Goal: Find specific page/section: Find specific page/section

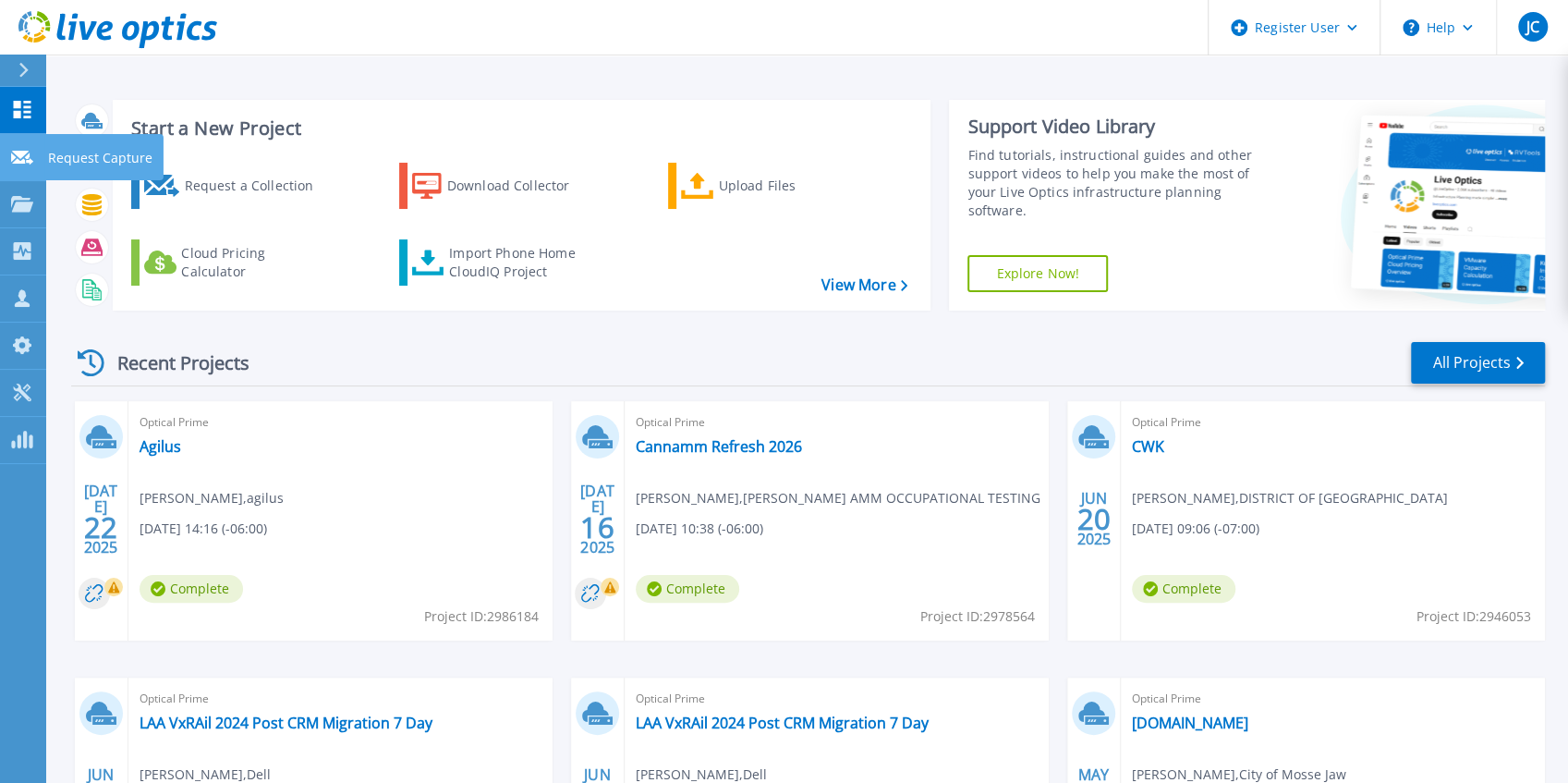
drag, startPoint x: 38, startPoint y: 154, endPoint x: 39, endPoint y: 165, distance: 11.0
click at [39, 154] on link "Request Capture Request Capture" at bounding box center [23, 158] width 46 height 47
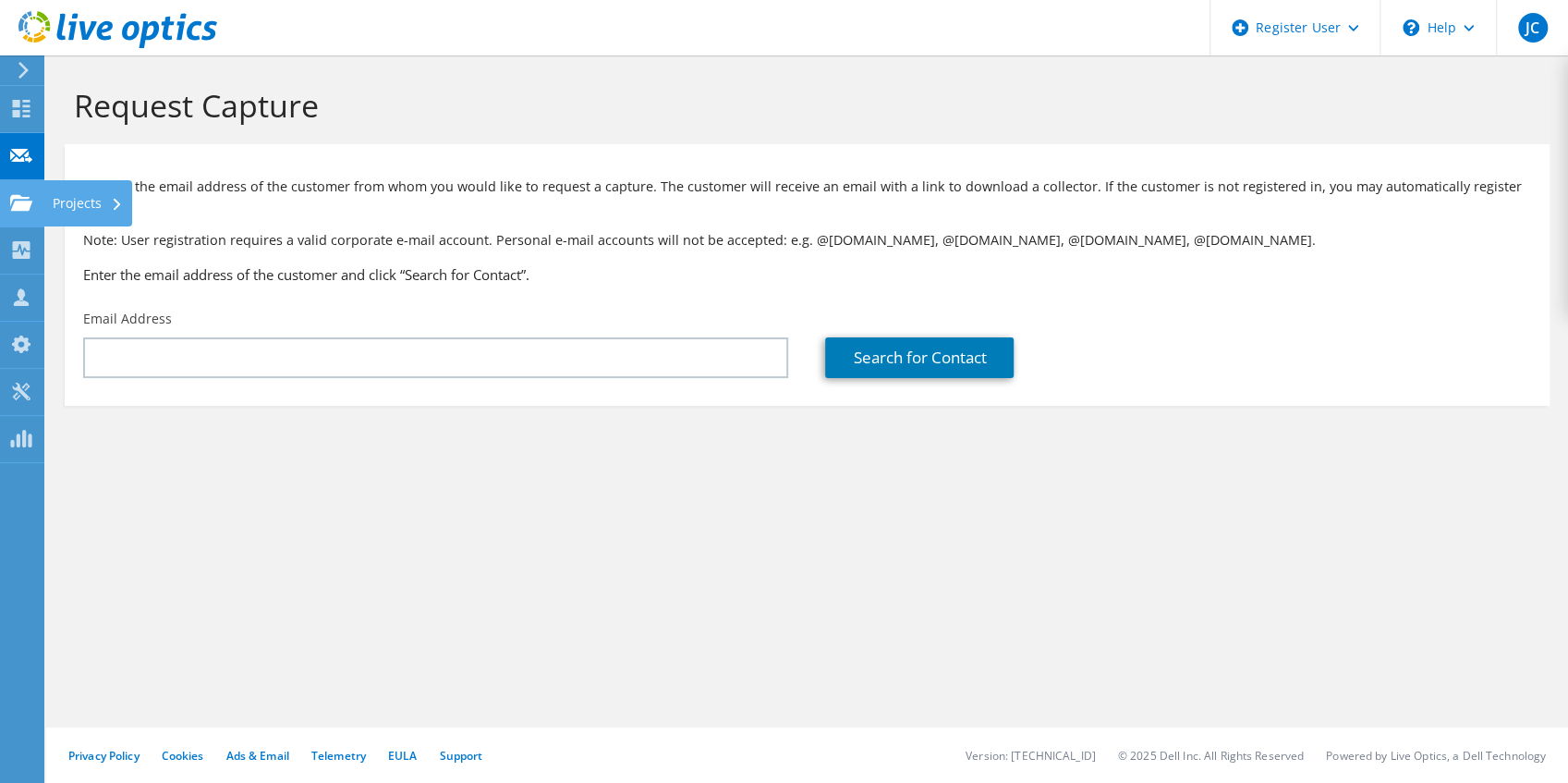
click at [25, 200] on use at bounding box center [21, 202] width 22 height 16
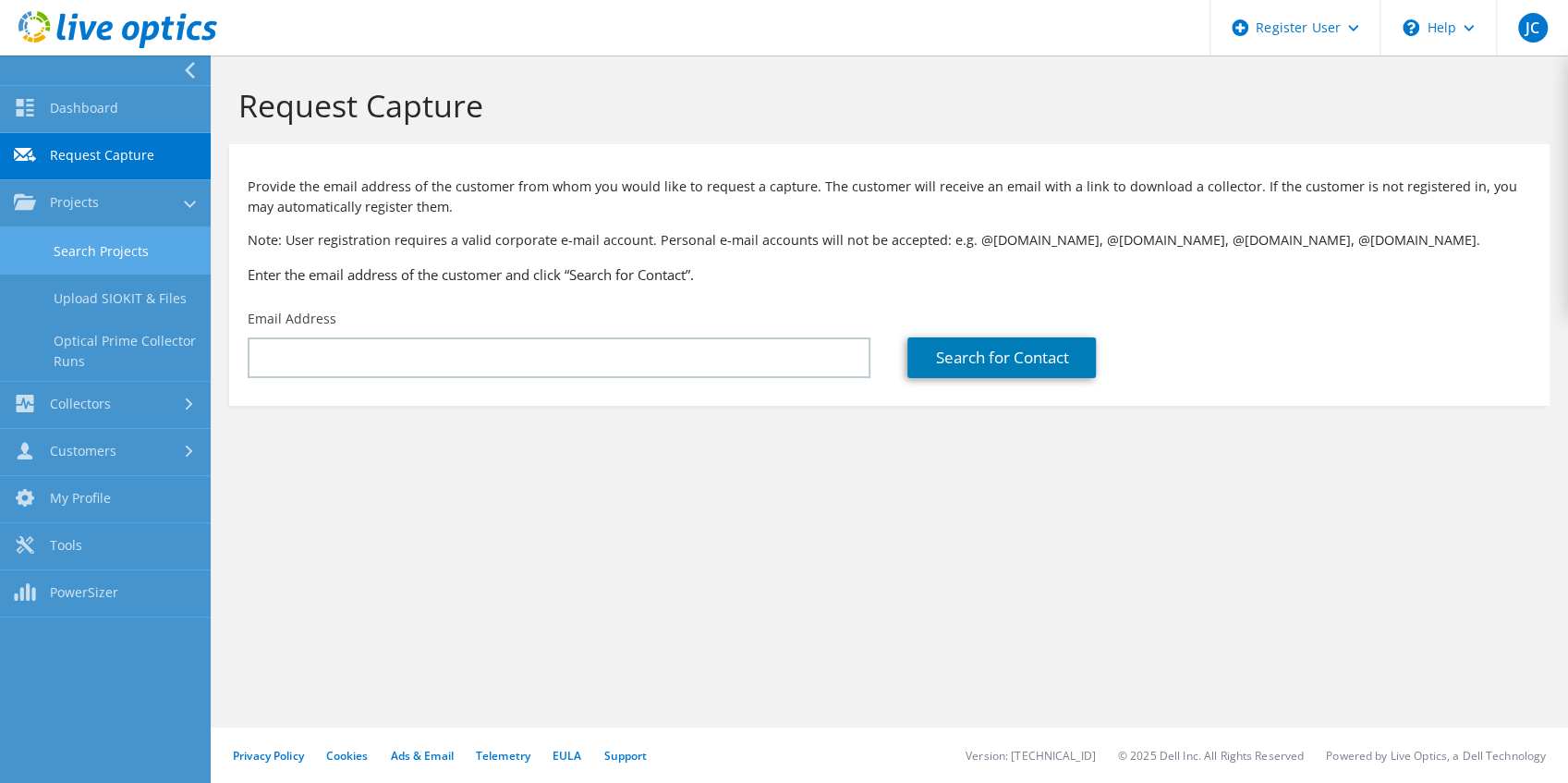
click at [64, 244] on link "Search Projects" at bounding box center [105, 251] width 211 height 47
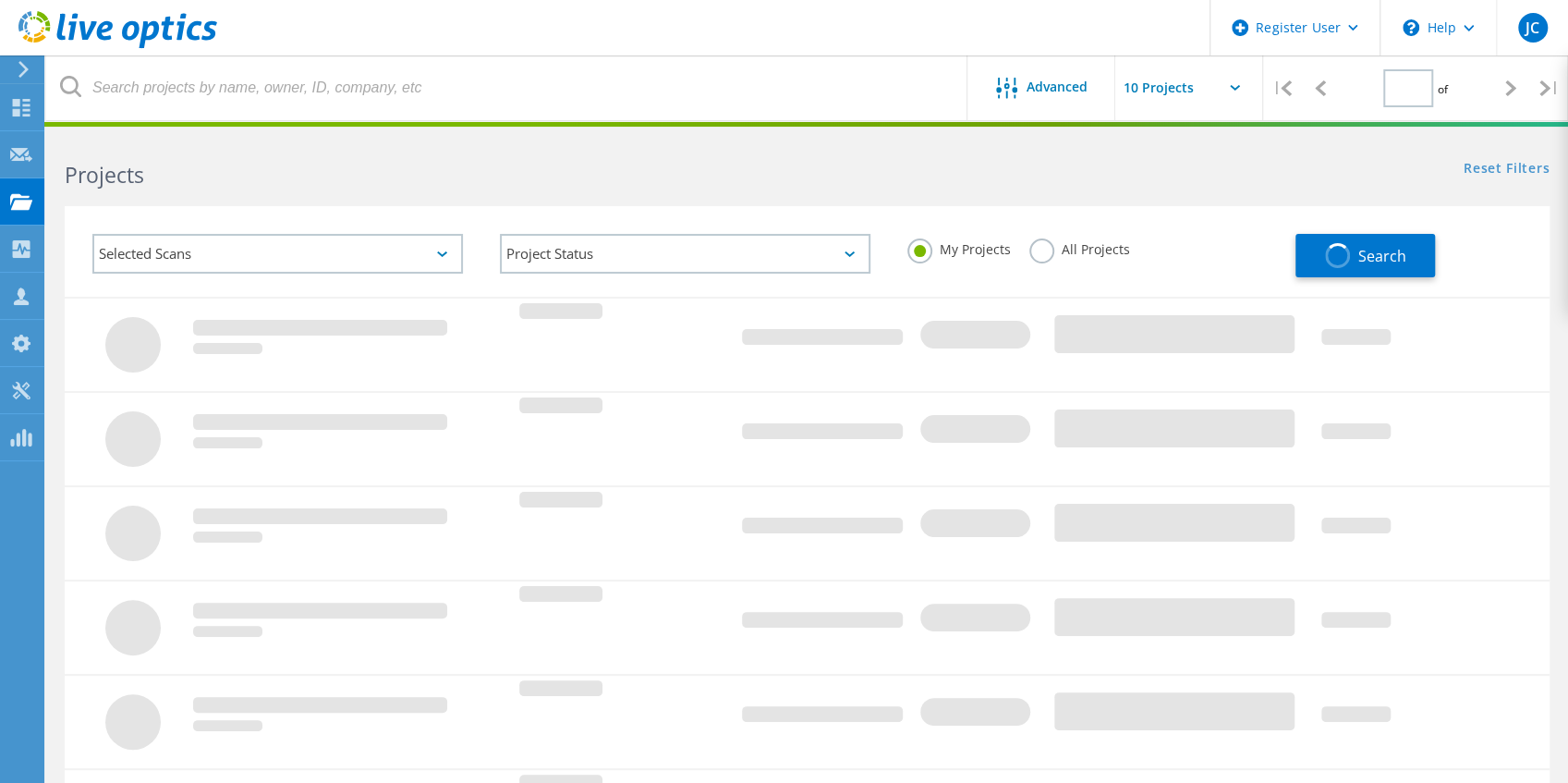
type input "1"
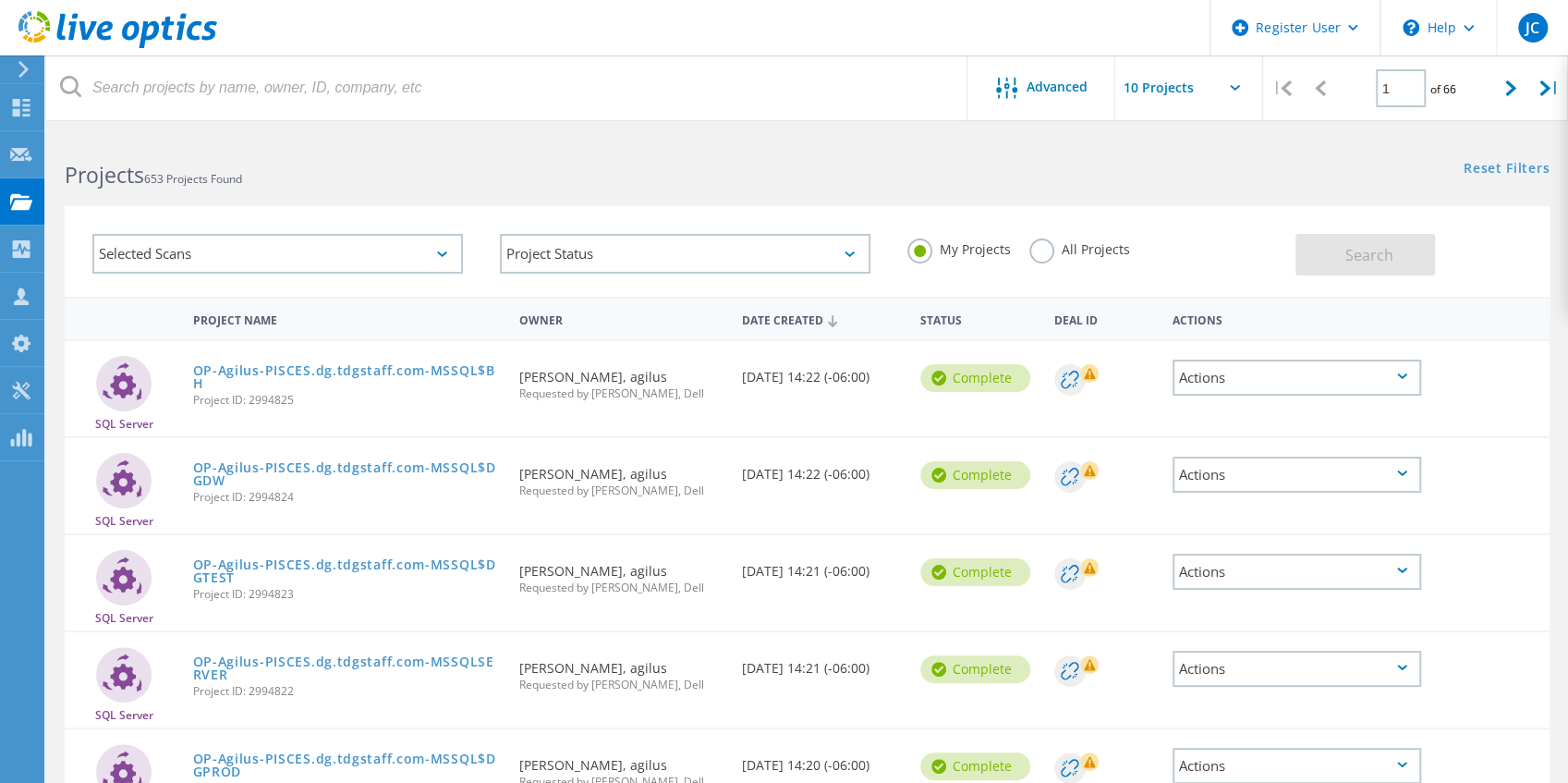
click at [1095, 250] on label "All Projects" at bounding box center [1079, 248] width 101 height 18
click at [0, 0] on input "All Projects" at bounding box center [0, 0] width 0 height 0
click at [767, 19] on header "Register User \n Help Explore Helpful Articles Contact Support JC Dell User Jer…" at bounding box center [784, 28] width 1568 height 55
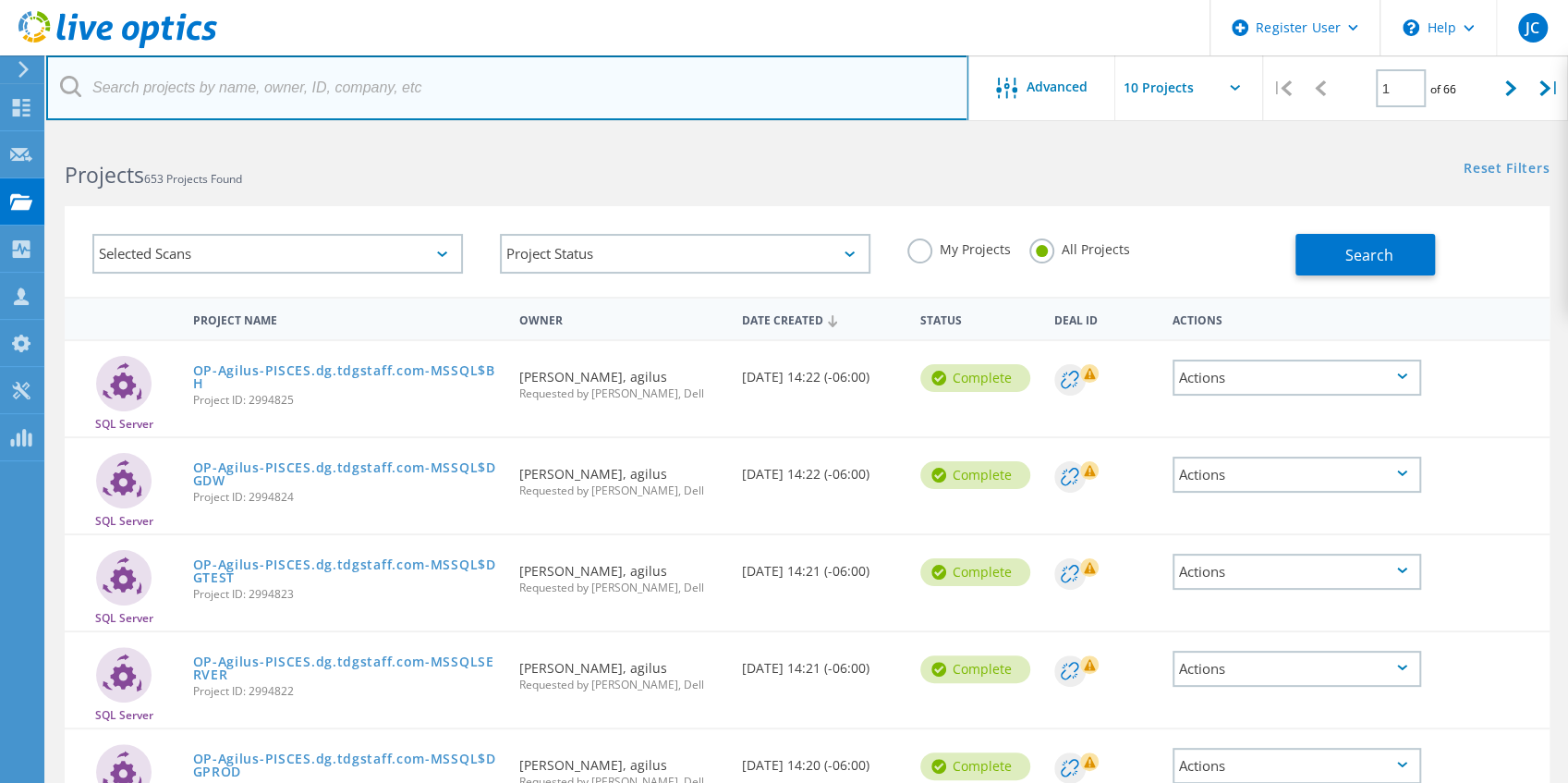
click at [339, 66] on input "text" at bounding box center [507, 88] width 921 height 65
type input "h"
type input "seeklin"
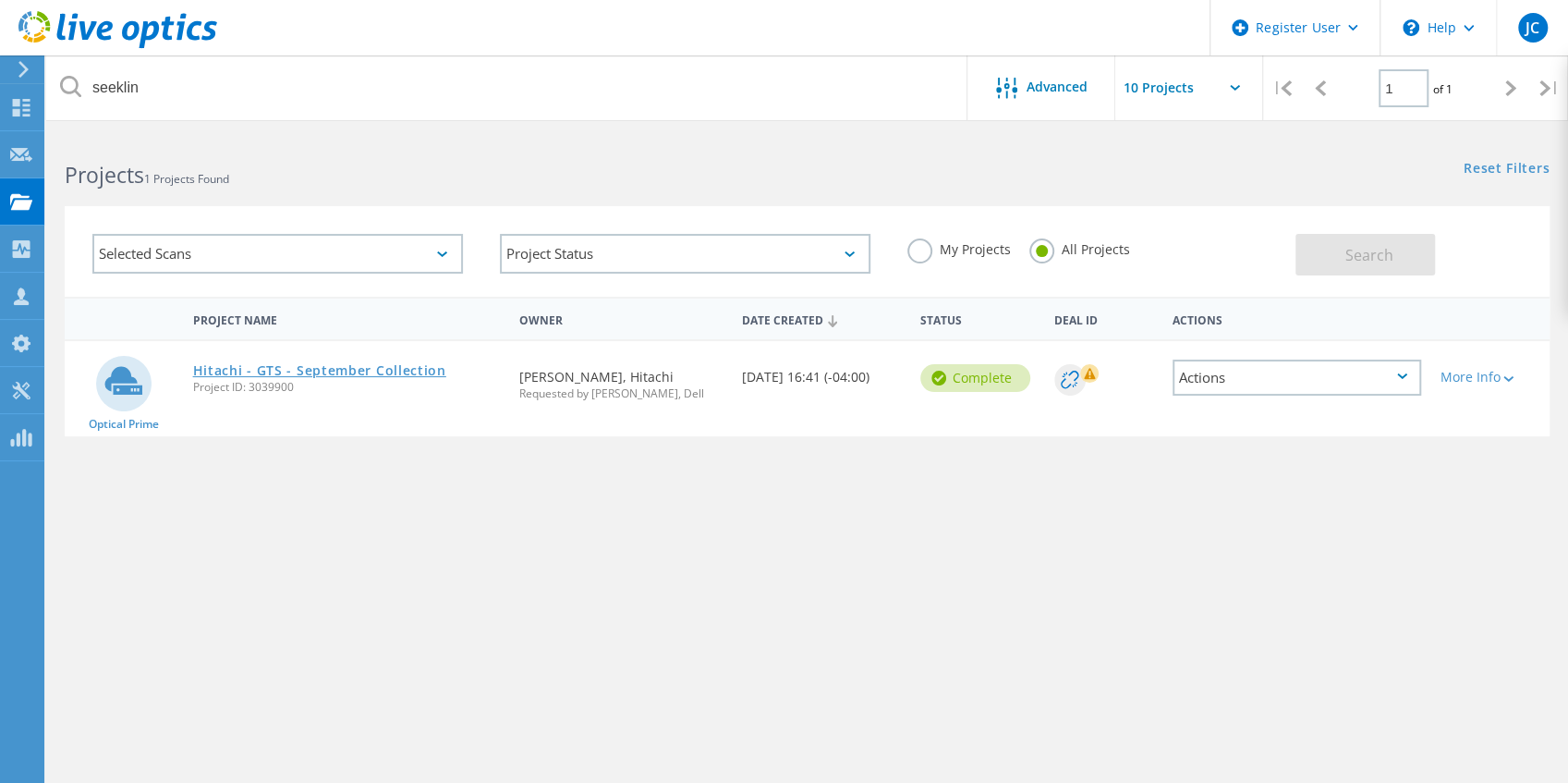
click at [390, 364] on link "Hitachi - GTS - September Collection" at bounding box center [319, 370] width 253 height 13
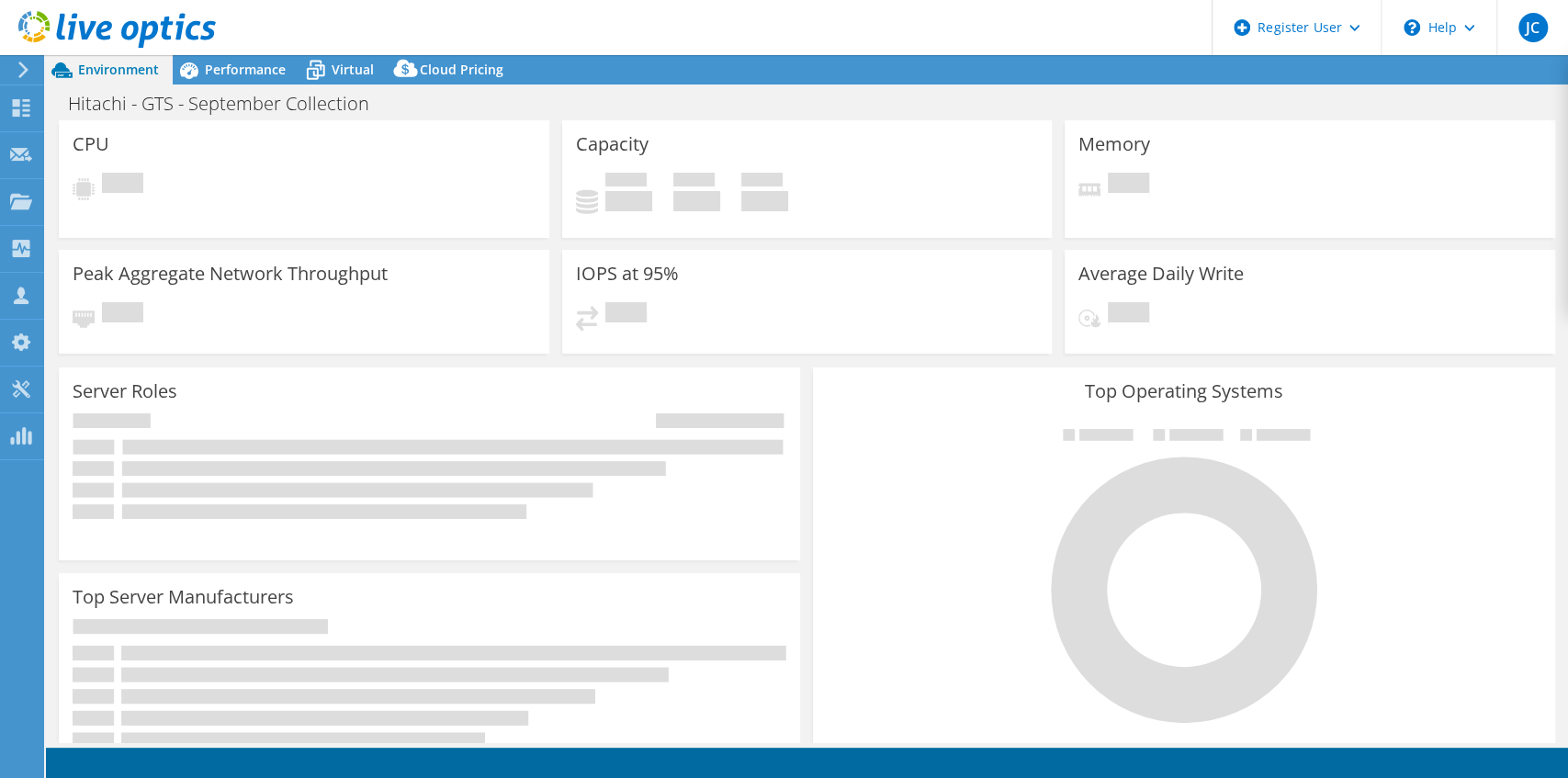
select select "[GEOGRAPHIC_DATA]"
select select "USD"
